Goal: Task Accomplishment & Management: Manage account settings

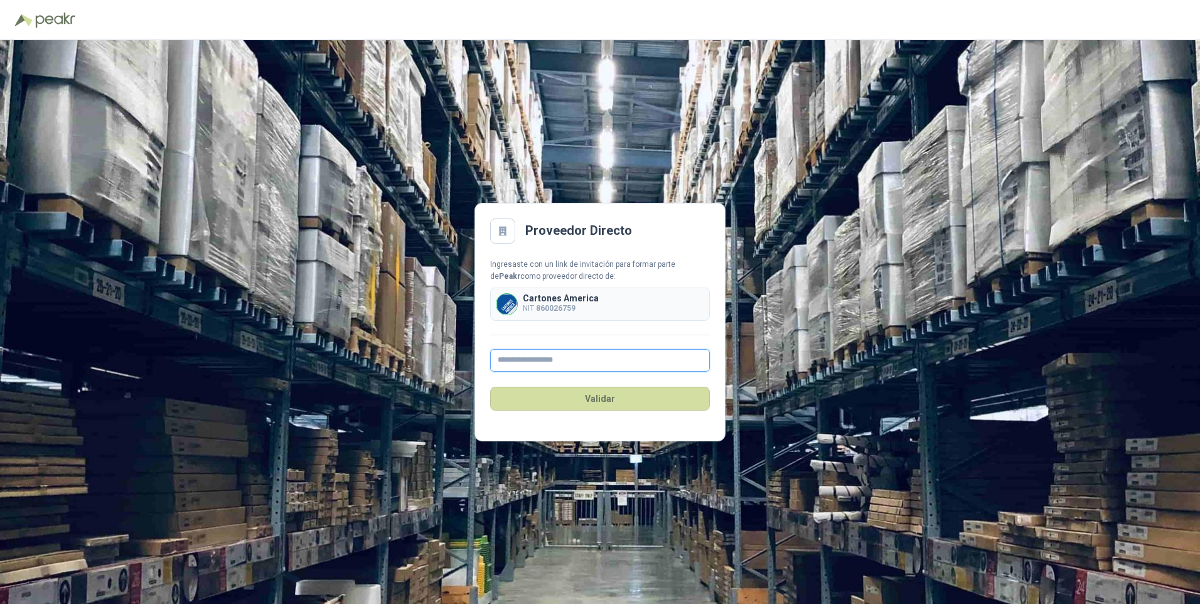
click at [510, 362] on input "text" at bounding box center [600, 360] width 220 height 23
type input "**********"
click at [602, 402] on button "Validar" at bounding box center [600, 399] width 220 height 24
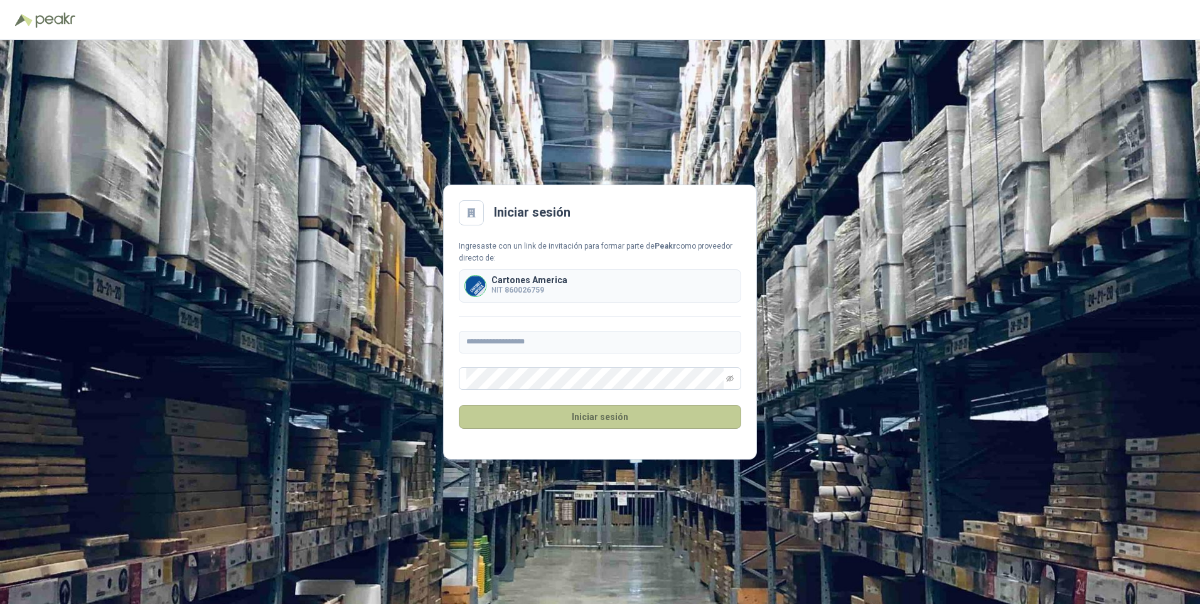
click at [591, 415] on button "Iniciar sesión" at bounding box center [600, 417] width 282 height 24
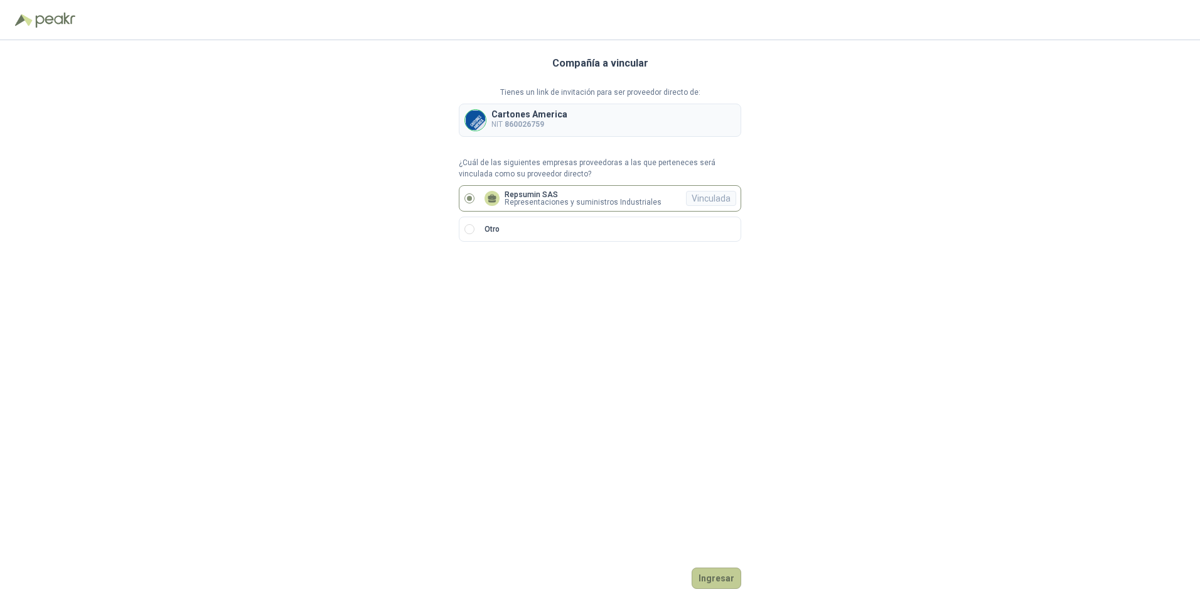
click at [712, 572] on button "Ingresar" at bounding box center [717, 577] width 50 height 21
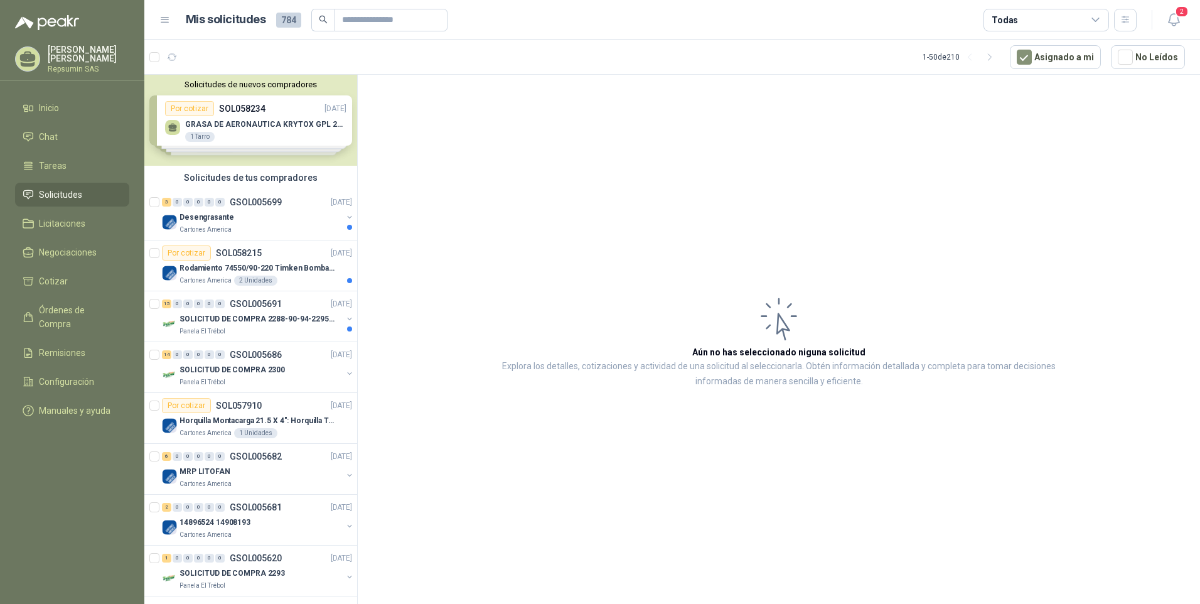
click at [169, 125] on div "Solicitudes de nuevos compradores Por cotizar SOL058234 [DATE] GRASA DE AERONAU…" at bounding box center [250, 120] width 213 height 91
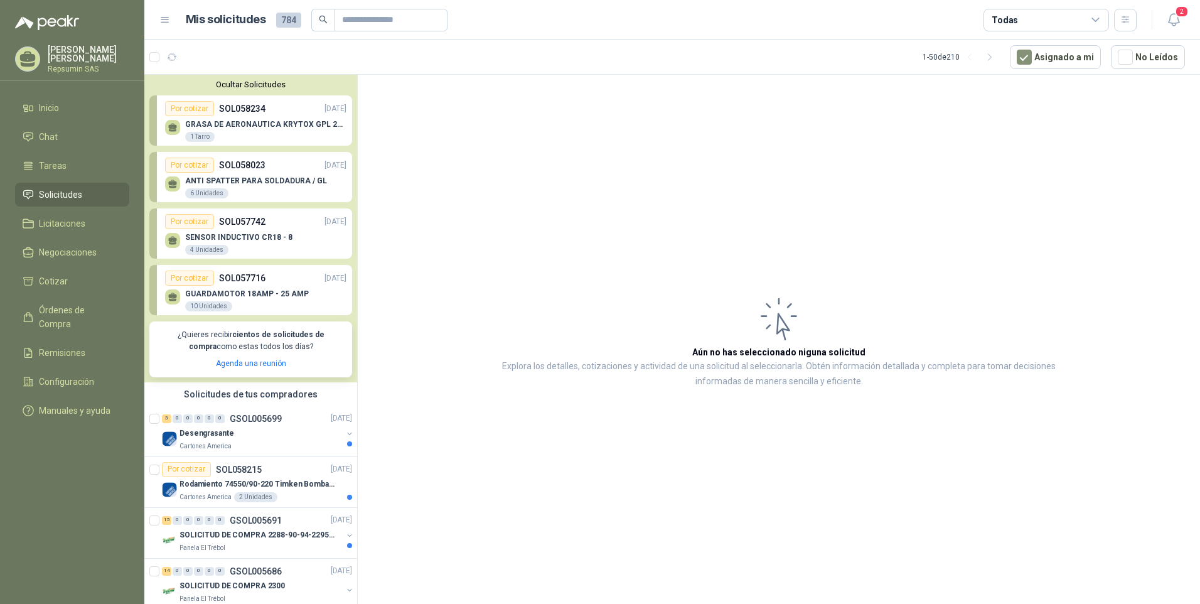
click at [208, 124] on p "GRASA DE AERONAUTICA KRYTOX GPL 207 (SE ADJUNTA IMAGEN DE REFERENCIA)" at bounding box center [265, 124] width 161 height 9
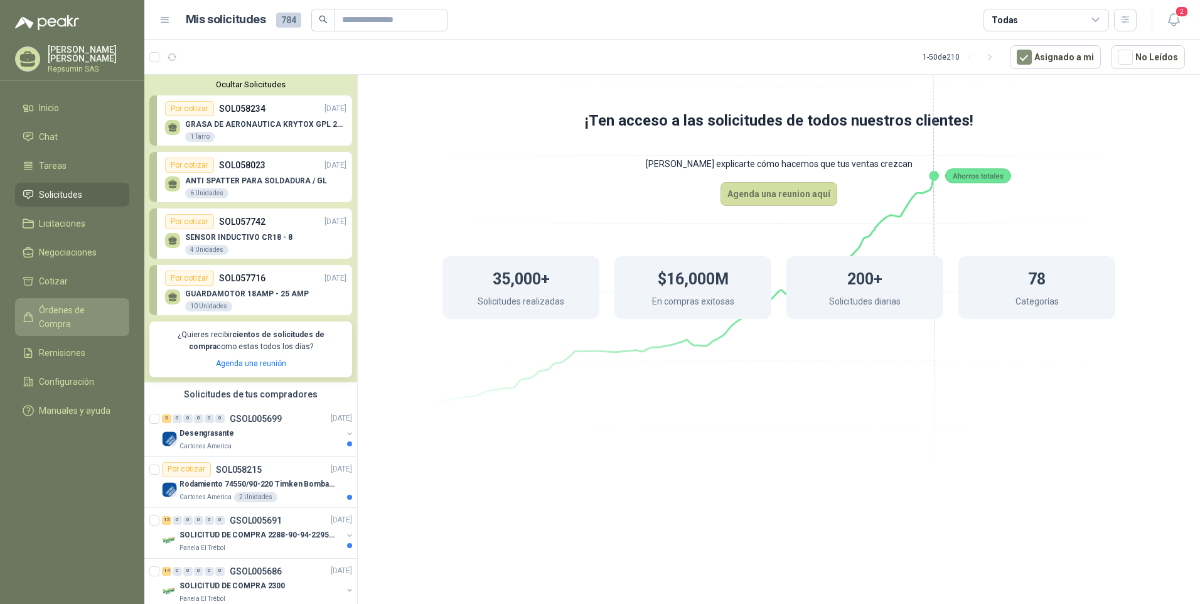
click at [76, 309] on span "Órdenes de Compra" at bounding box center [78, 317] width 78 height 28
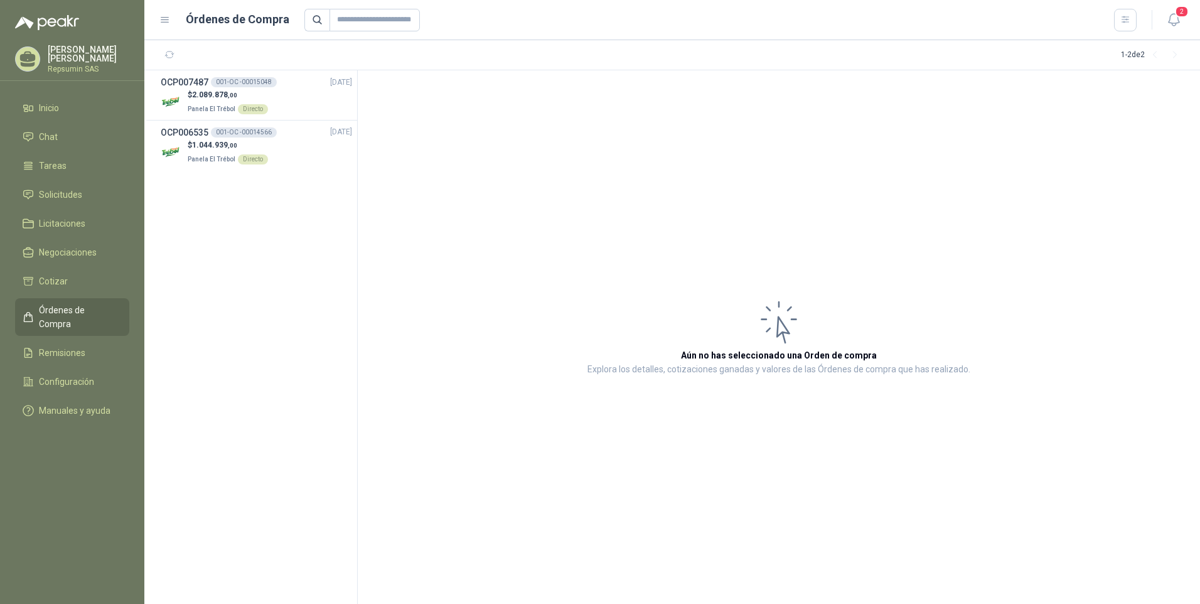
click at [63, 56] on p "[PERSON_NAME]" at bounding box center [89, 54] width 82 height 18
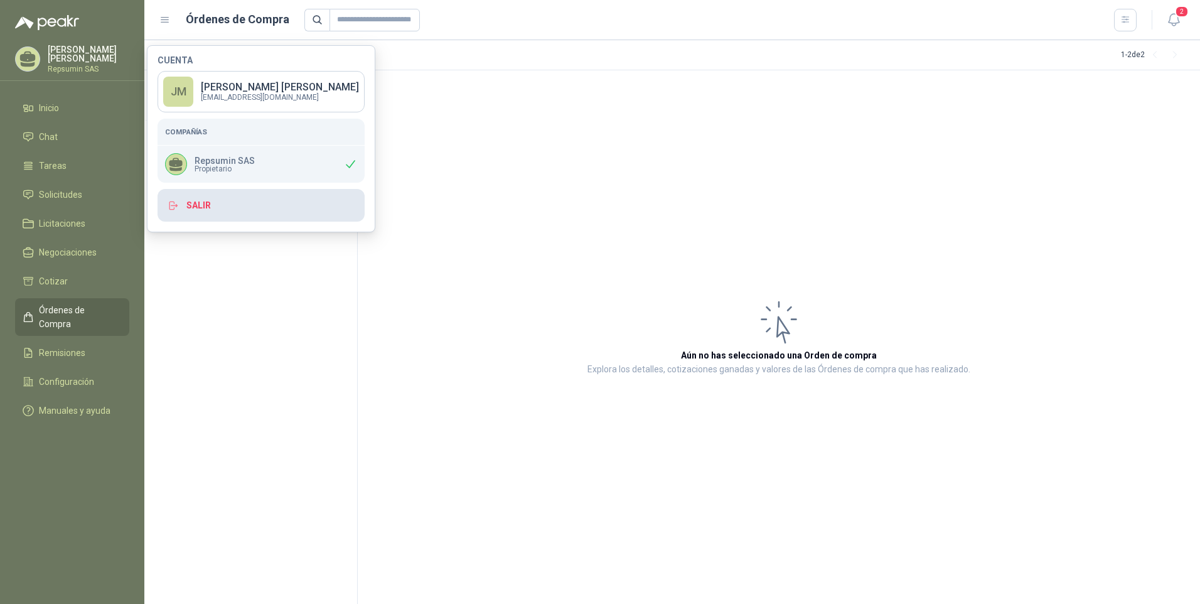
click at [170, 205] on icon "button" at bounding box center [173, 205] width 11 height 11
